Goal: Transaction & Acquisition: Obtain resource

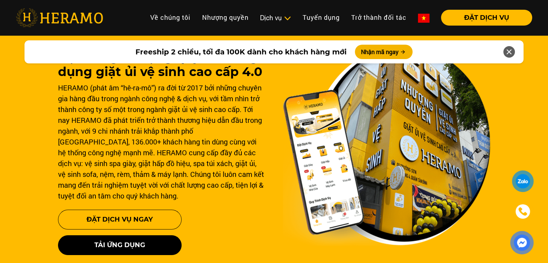
scroll to position [22, 0]
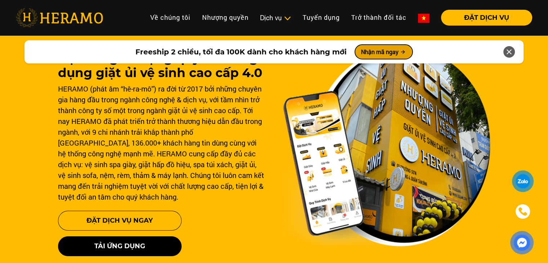
click at [392, 52] on button "Nhận mã ngay" at bounding box center [384, 52] width 58 height 14
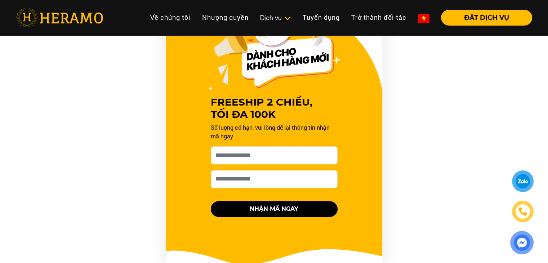
scroll to position [392, 0]
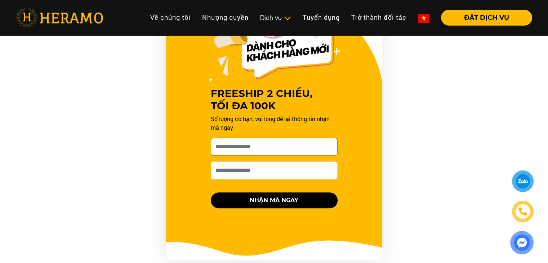
click at [277, 146] on input "[PERSON_NAME] xin tên của bạn nhé *" at bounding box center [274, 147] width 127 height 18
type input "**"
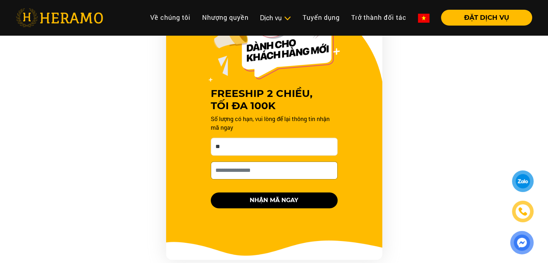
click at [313, 175] on input "Số điện thoại HERAMO có thể liên hệ là *" at bounding box center [274, 170] width 127 height 18
type input "**********"
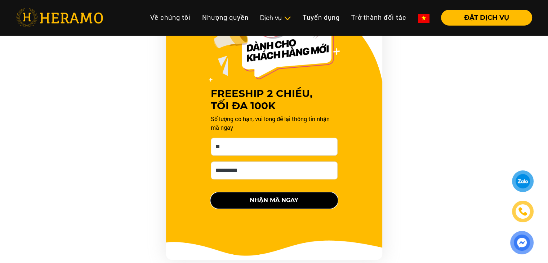
click at [284, 196] on button "NHẬN MÃ NGAY" at bounding box center [274, 200] width 127 height 16
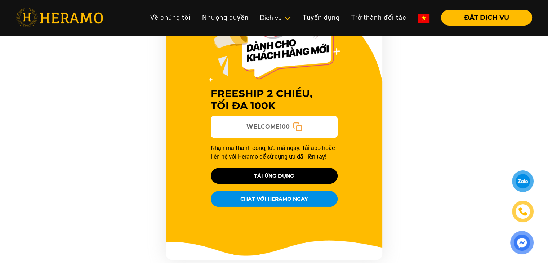
click at [296, 128] on rect at bounding box center [298, 128] width 5 height 5
click at [297, 126] on rect at bounding box center [298, 128] width 5 height 5
click at [483, 23] on button "ĐẶT DỊCH VỤ" at bounding box center [486, 18] width 91 height 16
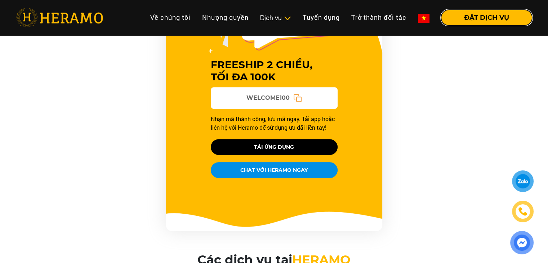
scroll to position [520, 0]
